Goal: Task Accomplishment & Management: Manage account settings

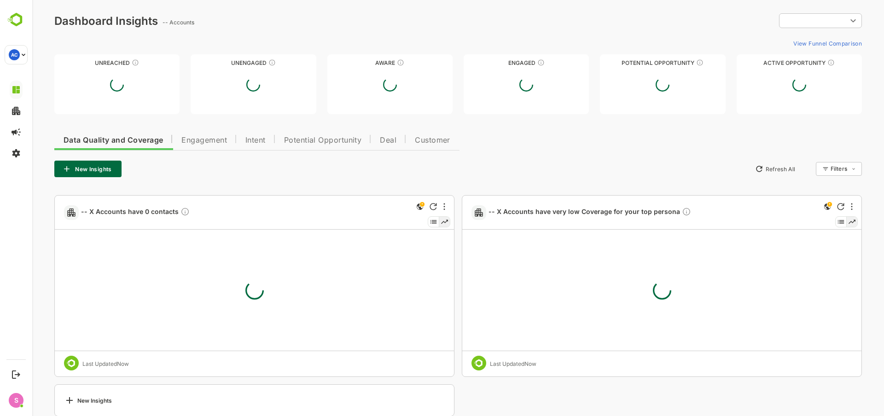
type input "**********"
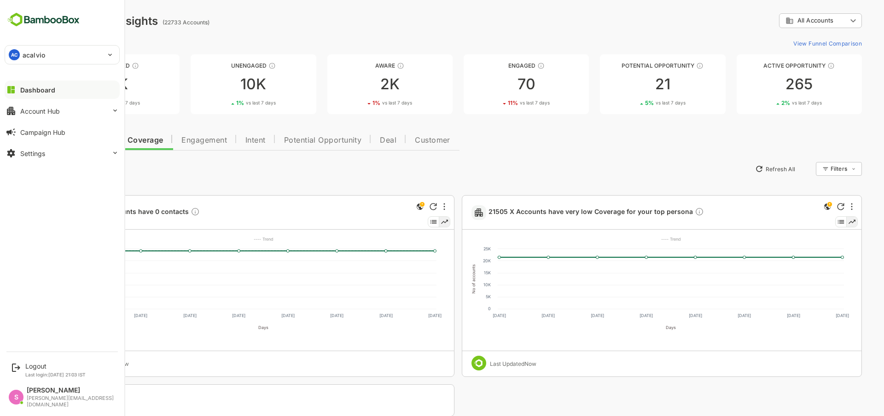
click at [30, 85] on button "Dashboard" at bounding box center [62, 90] width 115 height 18
click at [38, 87] on div "Dashboard" at bounding box center [37, 90] width 35 height 8
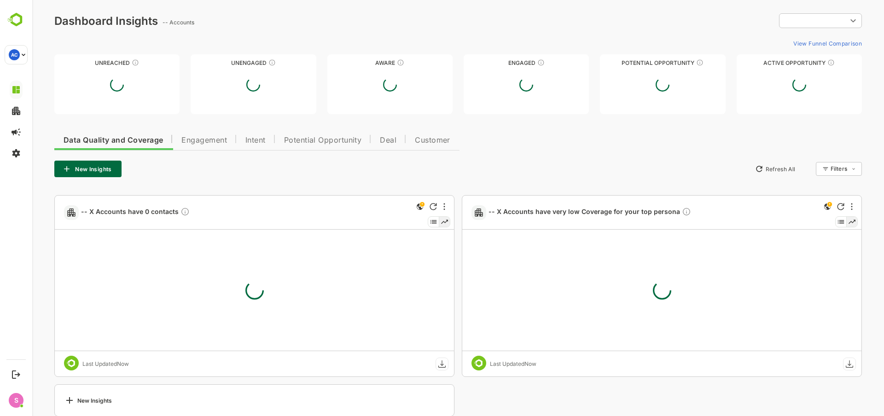
type input "**********"
